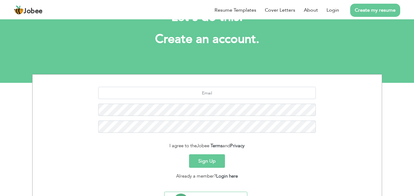
scroll to position [59, 0]
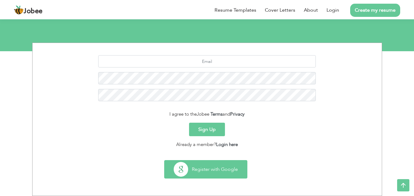
click at [178, 170] on button "Register with Google" at bounding box center [205, 169] width 82 height 18
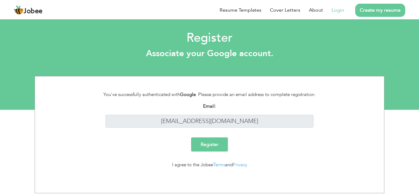
click at [206, 150] on input "Register" at bounding box center [209, 144] width 37 height 14
click at [203, 146] on input "Register" at bounding box center [209, 144] width 37 height 14
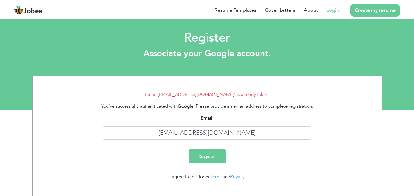
click at [333, 10] on link "Login" at bounding box center [332, 9] width 13 height 7
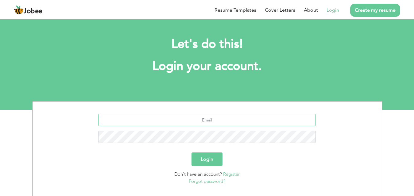
click at [149, 118] on input "text" at bounding box center [206, 120] width 217 height 12
type input "[EMAIL_ADDRESS][DOMAIN_NAME]"
click at [338, 69] on h1 "Login your account." at bounding box center [206, 66] width 331 height 16
click at [405, 102] on div "farrukhhanif112@gmail.com Login Don't have an account? Register Forgot password…" at bounding box center [207, 167] width 414 height 132
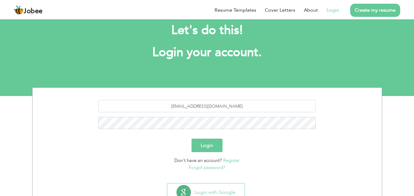
scroll to position [34, 0]
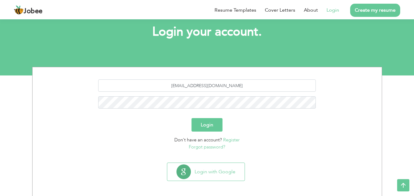
click at [208, 127] on button "Login" at bounding box center [206, 124] width 31 height 13
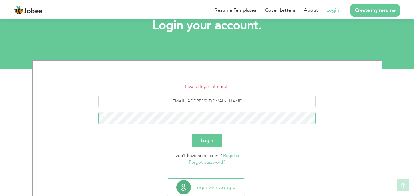
scroll to position [47, 0]
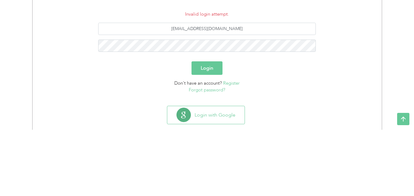
click at [208, 131] on button "Login" at bounding box center [206, 134] width 31 height 13
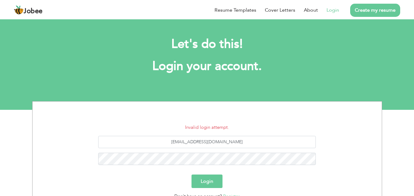
click at [24, 138] on div "Invalid login attempt. farrukhhanif112@gmail.com Login Don't have an account? R…" at bounding box center [207, 178] width 414 height 154
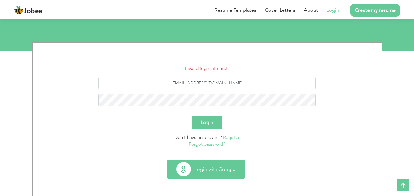
click at [220, 168] on button "Login with Google" at bounding box center [205, 169] width 77 height 18
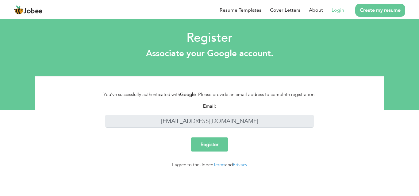
click at [217, 146] on input "Register" at bounding box center [209, 144] width 37 height 14
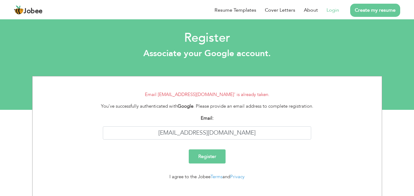
click at [213, 156] on input "Register" at bounding box center [207, 156] width 37 height 14
click at [329, 11] on link "Login" at bounding box center [332, 9] width 13 height 7
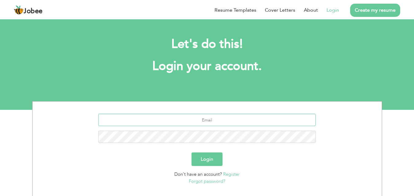
click at [221, 121] on input "text" at bounding box center [206, 120] width 217 height 12
type input "farrukhhanif112@gmail.com"
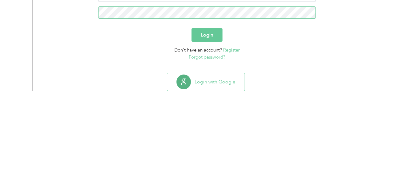
scroll to position [24, 0]
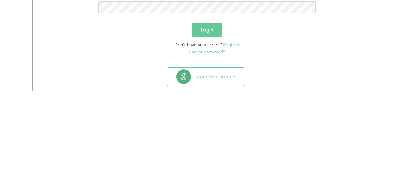
click at [202, 135] on button "Login" at bounding box center [206, 134] width 31 height 13
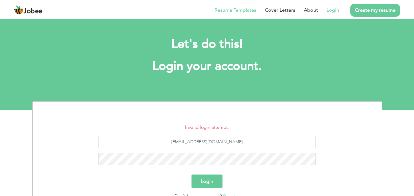
click at [237, 13] on link "Resume Templates" at bounding box center [235, 9] width 42 height 7
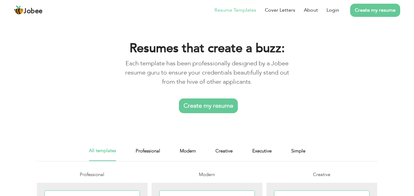
click at [198, 109] on link "Create my resume" at bounding box center [208, 105] width 59 height 15
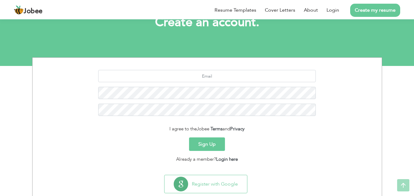
scroll to position [45, 0]
